Goal: Navigation & Orientation: Go to known website

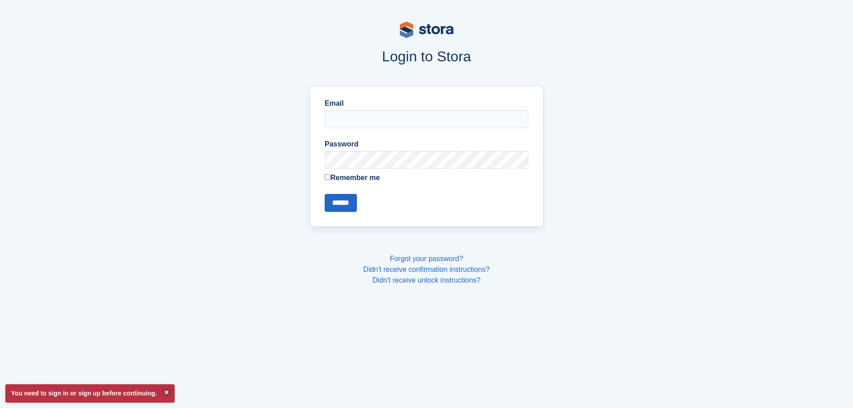
type input "**********"
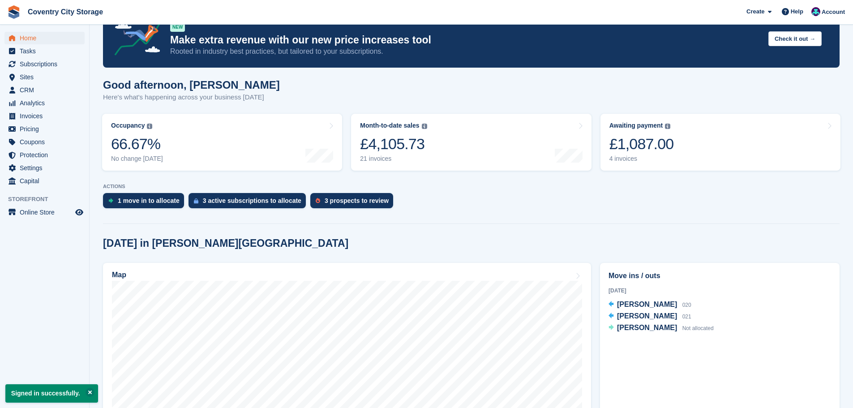
scroll to position [45, 0]
